Goal: Task Accomplishment & Management: Manage account settings

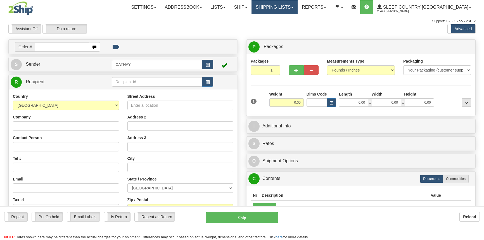
click at [299, 6] on div "Toggle navigation Settings Shipping Preferences Fields Preferences New" at bounding box center [242, 157] width 484 height 315
click at [298, 6] on link "Shipping lists" at bounding box center [275, 7] width 46 height 14
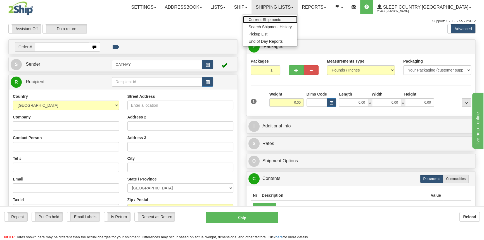
click at [281, 18] on span "Current Shipments" at bounding box center [265, 19] width 33 height 4
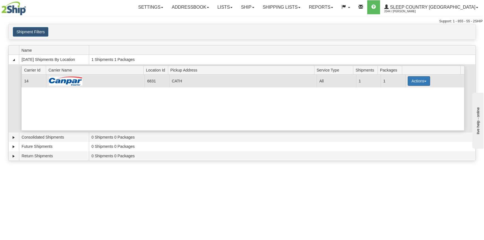
click at [418, 82] on button "Actions" at bounding box center [419, 81] width 22 height 10
click at [408, 99] on link "Close" at bounding box center [407, 98] width 45 height 7
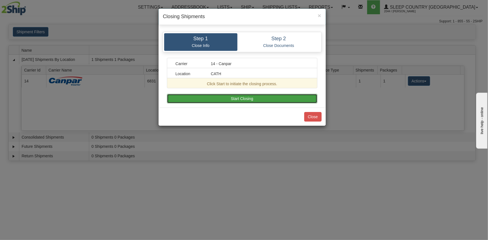
click at [268, 94] on button "Start Closing" at bounding box center [242, 99] width 150 height 10
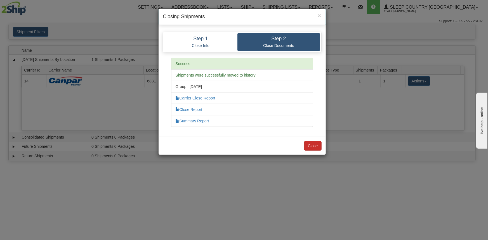
click at [311, 119] on li "Summary Report" at bounding box center [242, 121] width 142 height 12
click at [315, 141] on button "Close" at bounding box center [312, 146] width 17 height 10
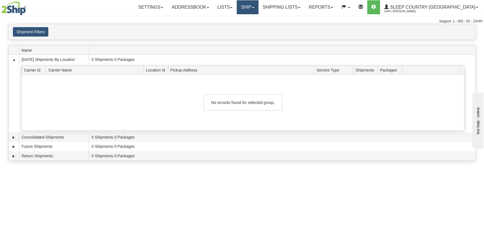
click at [258, 3] on link "Ship" at bounding box center [248, 7] width 22 height 14
click at [258, 22] on link "Ship Screen" at bounding box center [233, 19] width 51 height 7
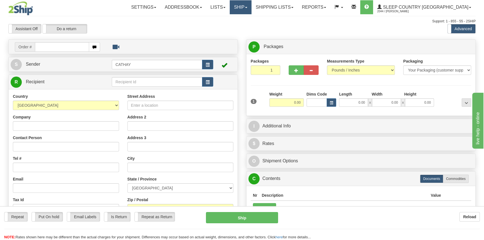
click at [251, 8] on link "Ship" at bounding box center [241, 7] width 22 height 14
click at [246, 27] on span "OnHold / Order Queue" at bounding box center [225, 27] width 39 height 4
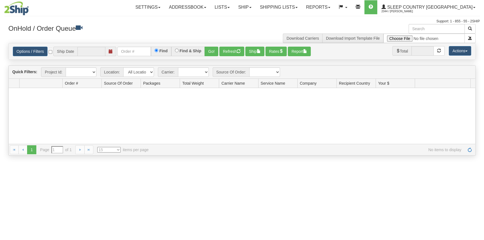
type input "[DATE]"
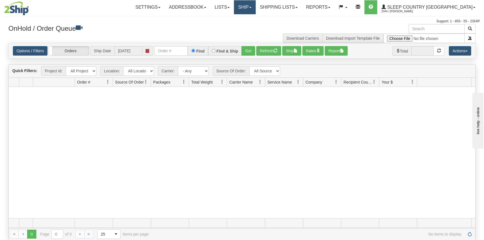
click at [256, 4] on link "Ship" at bounding box center [245, 7] width 22 height 14
click at [256, 16] on link "Ship Screen" at bounding box center [230, 19] width 51 height 7
